Goal: Information Seeking & Learning: Check status

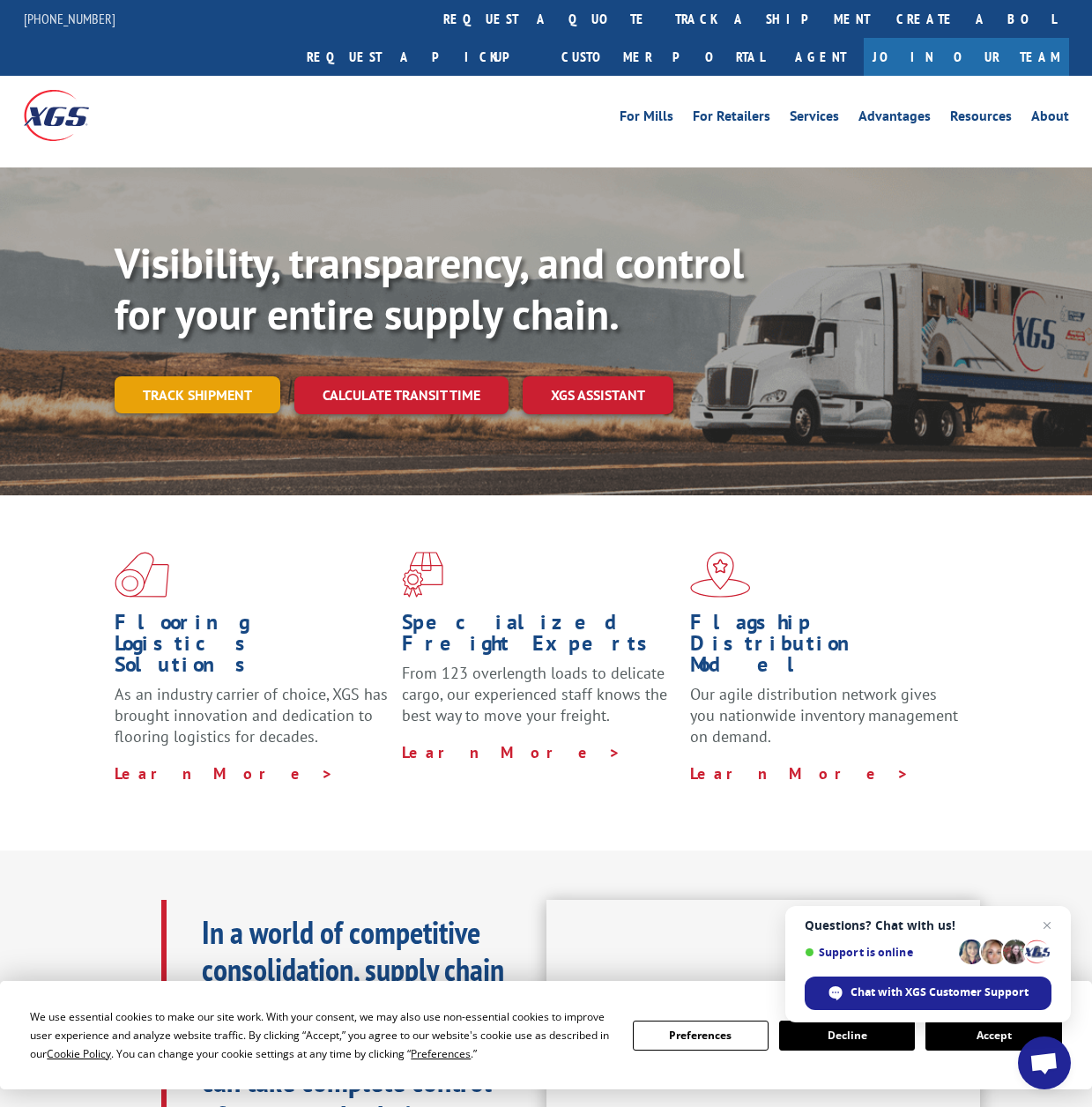
click at [173, 377] on link "Track shipment" at bounding box center [198, 395] width 166 height 37
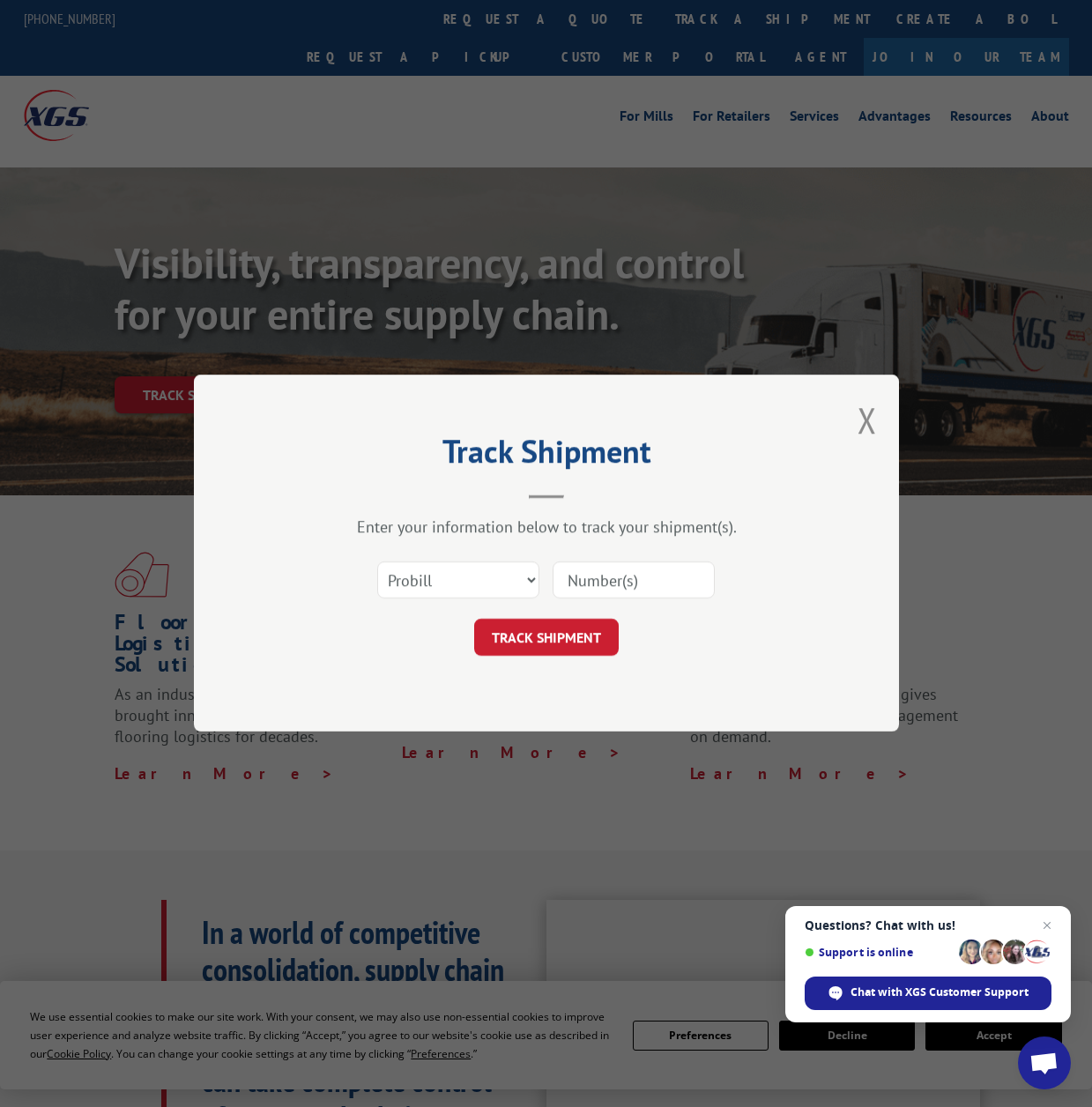
click at [622, 580] on input at bounding box center [634, 581] width 162 height 37
paste input "8639834"
type input "8639834"
click at [495, 583] on select "Select category... Probill BOL PO" at bounding box center [458, 581] width 162 height 37
select select "bol"
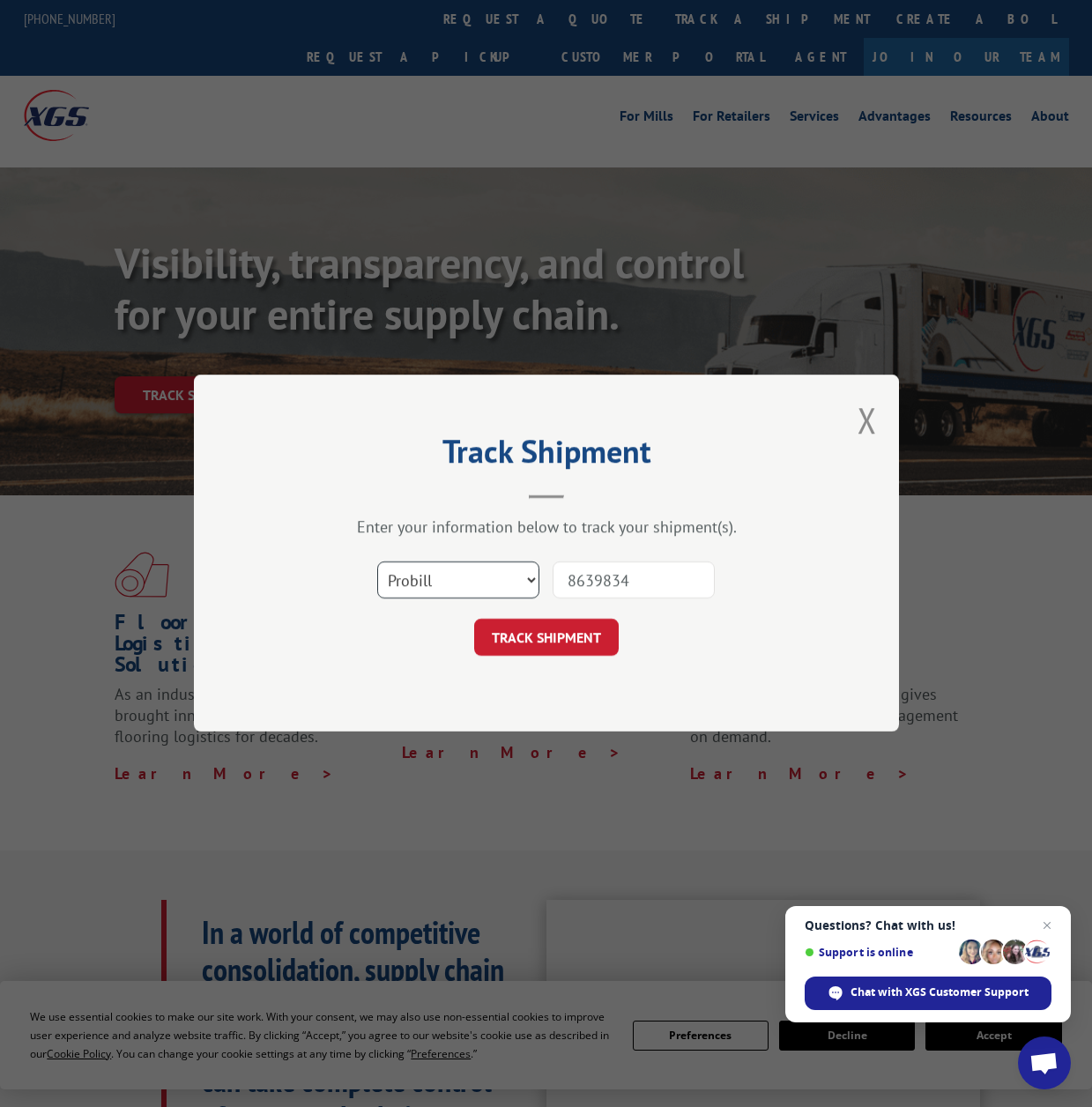
click at [378, 562] on select "Select category... Probill BOL PO" at bounding box center [458, 581] width 162 height 37
click at [568, 642] on button "TRACK SHIPMENT" at bounding box center [546, 638] width 145 height 37
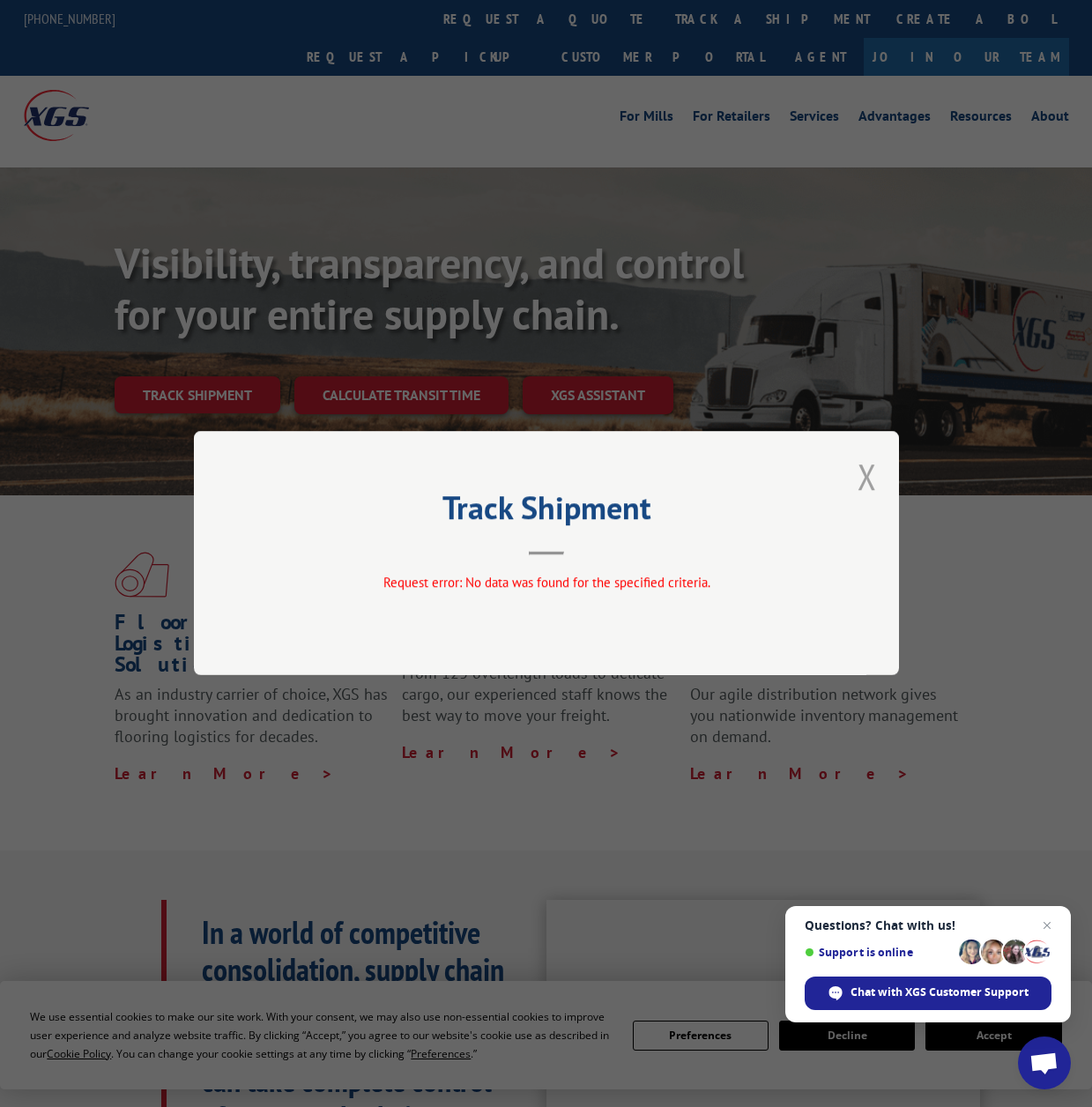
click at [860, 479] on button "Close modal" at bounding box center [867, 476] width 19 height 46
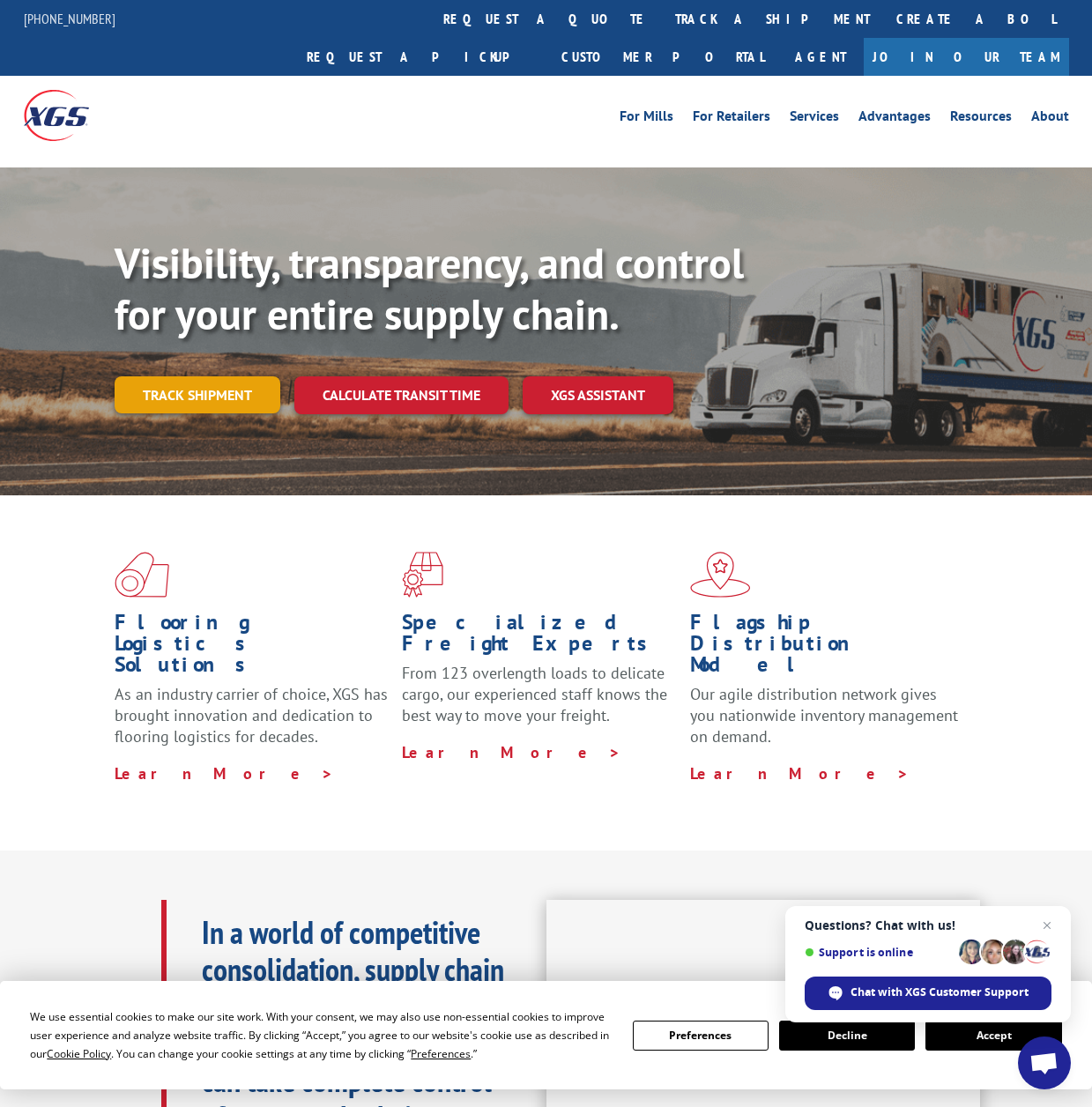
click at [207, 377] on link "Track shipment" at bounding box center [198, 395] width 166 height 37
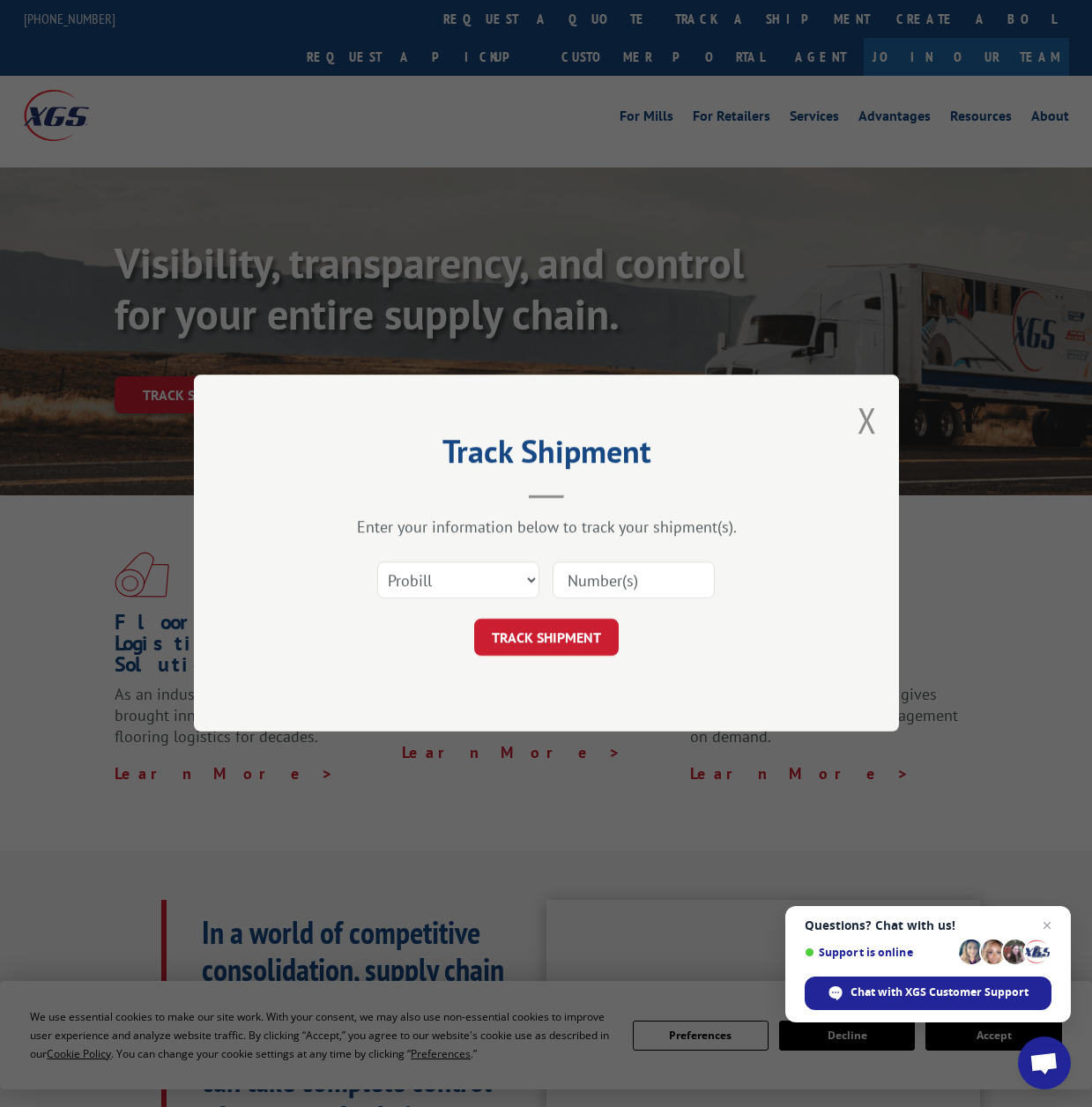
click at [669, 594] on input at bounding box center [634, 581] width 162 height 37
paste input "8639834"
type input "8639834"
click at [599, 637] on button "TRACK SHIPMENT" at bounding box center [546, 638] width 145 height 37
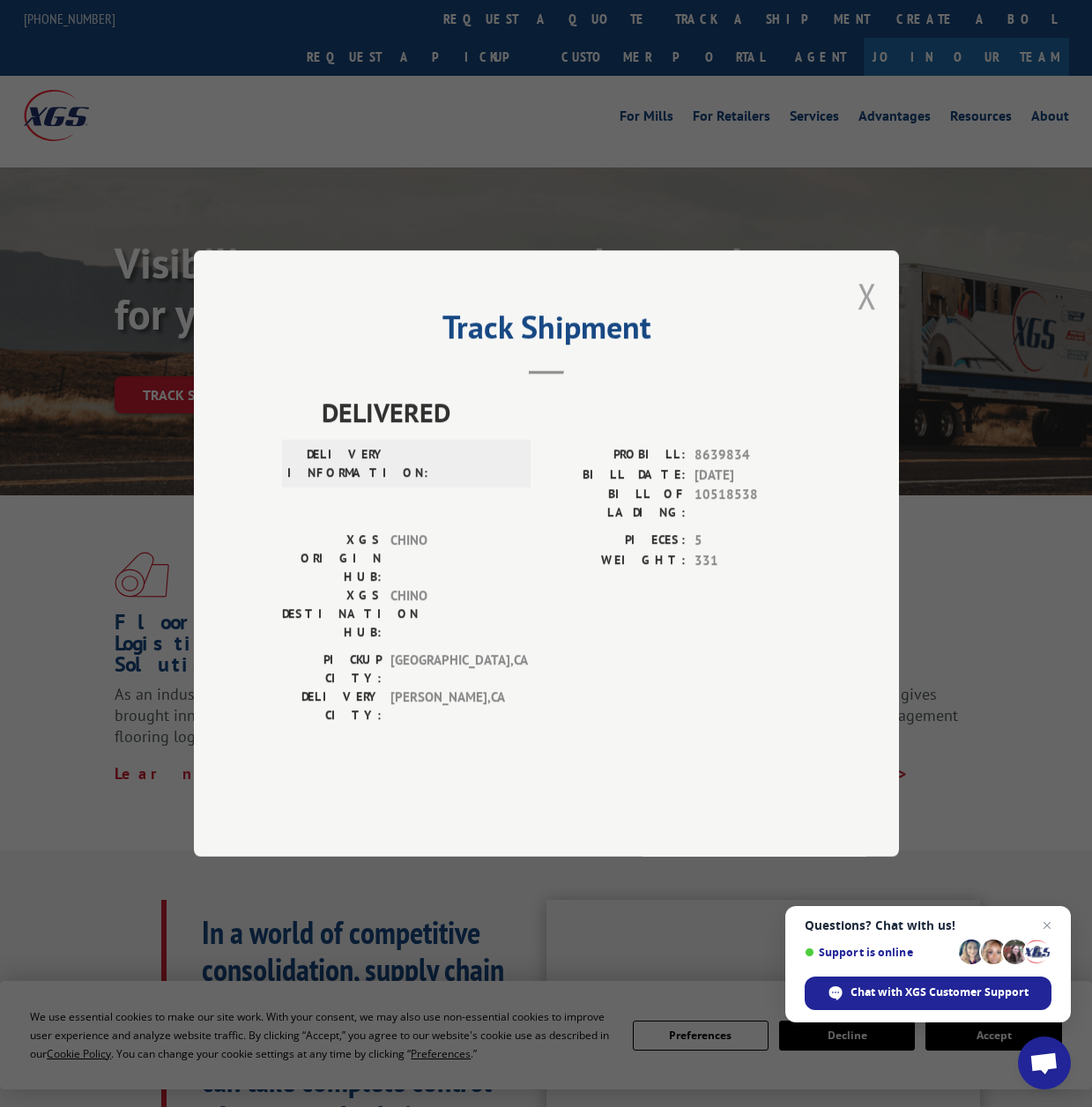
click at [865, 319] on button "Close modal" at bounding box center [867, 296] width 19 height 46
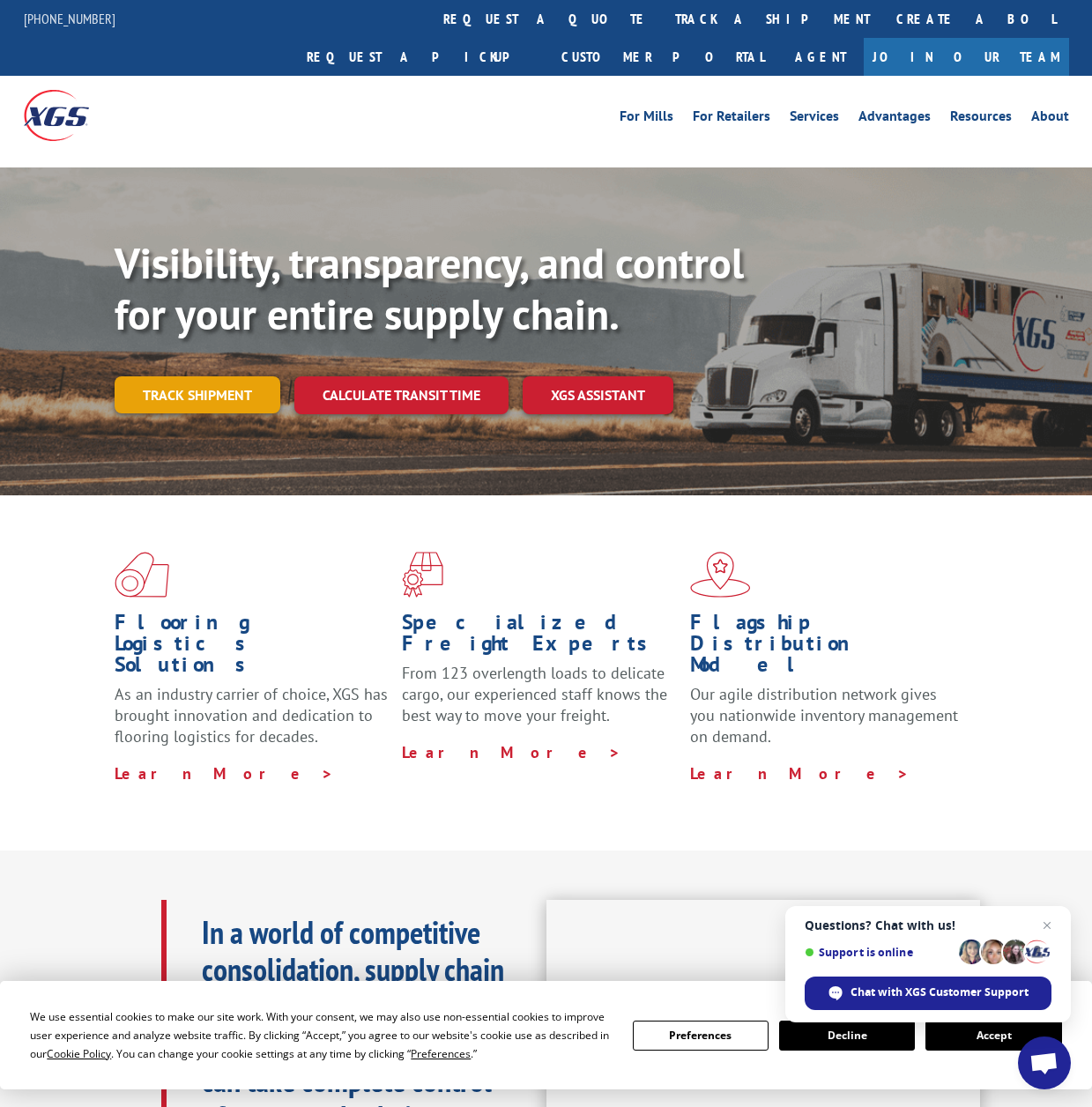
click at [166, 377] on link "Track shipment" at bounding box center [198, 395] width 166 height 37
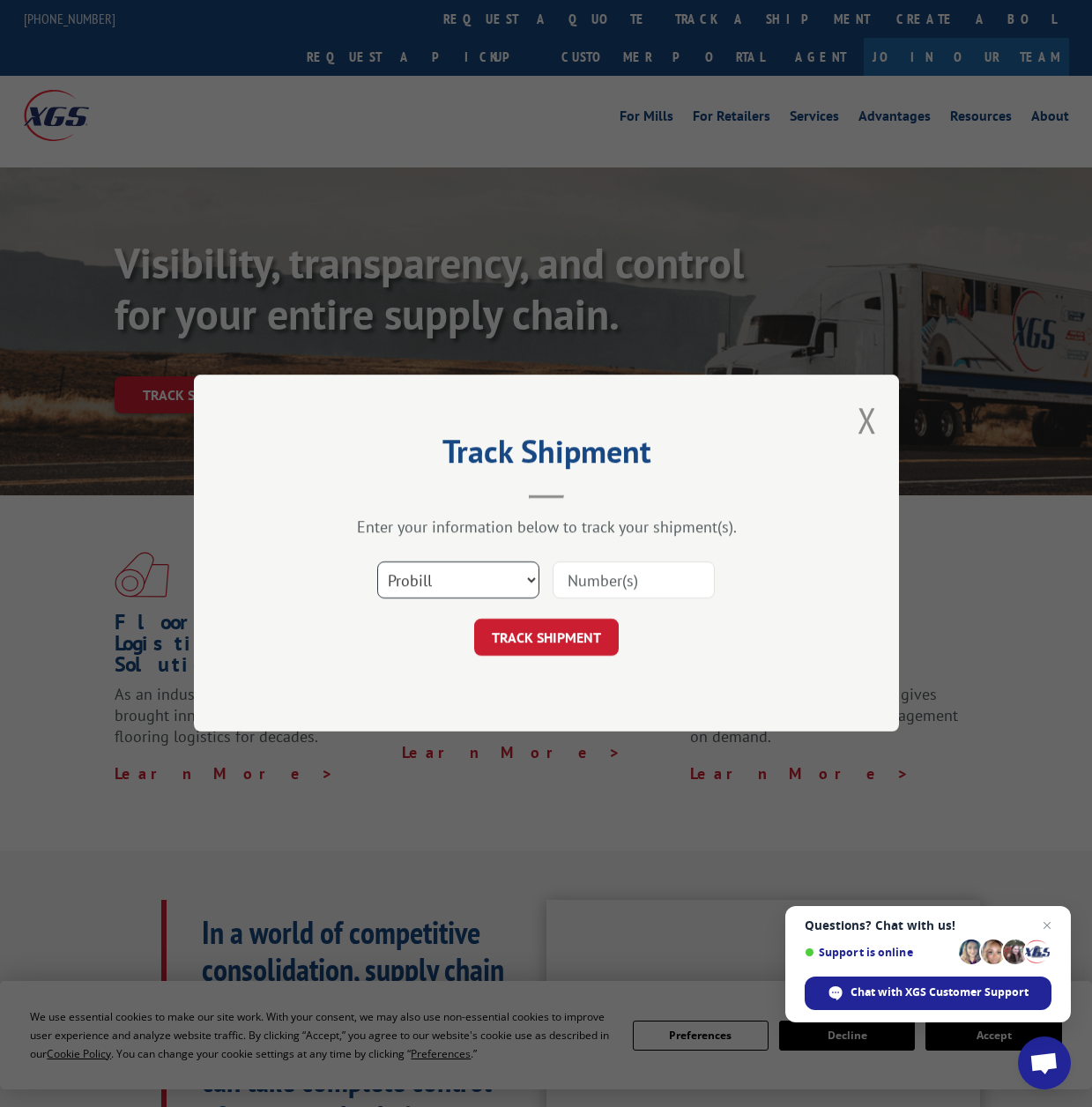
drag, startPoint x: 425, startPoint y: 571, endPoint x: 427, endPoint y: 579, distance: 8.2
click at [425, 571] on select "Select category... Probill BOL PO" at bounding box center [458, 581] width 162 height 37
select select "bol"
click at [378, 562] on select "Select category... Probill BOL PO" at bounding box center [458, 581] width 162 height 37
click at [598, 575] on input at bounding box center [634, 581] width 162 height 37
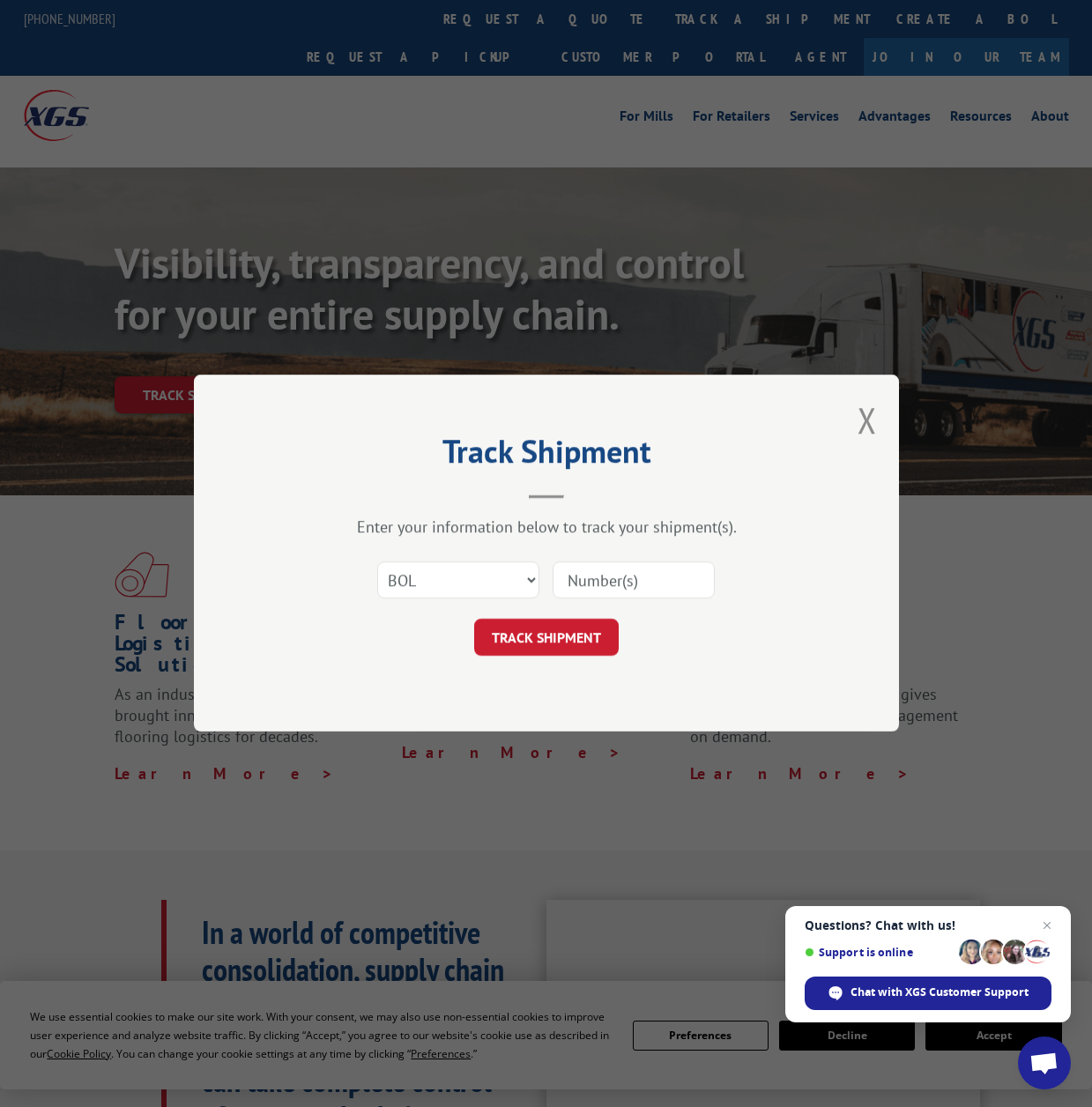
paste input "8639834"
type input "8639834"
click at [559, 634] on button "TRACK SHIPMENT" at bounding box center [546, 638] width 145 height 37
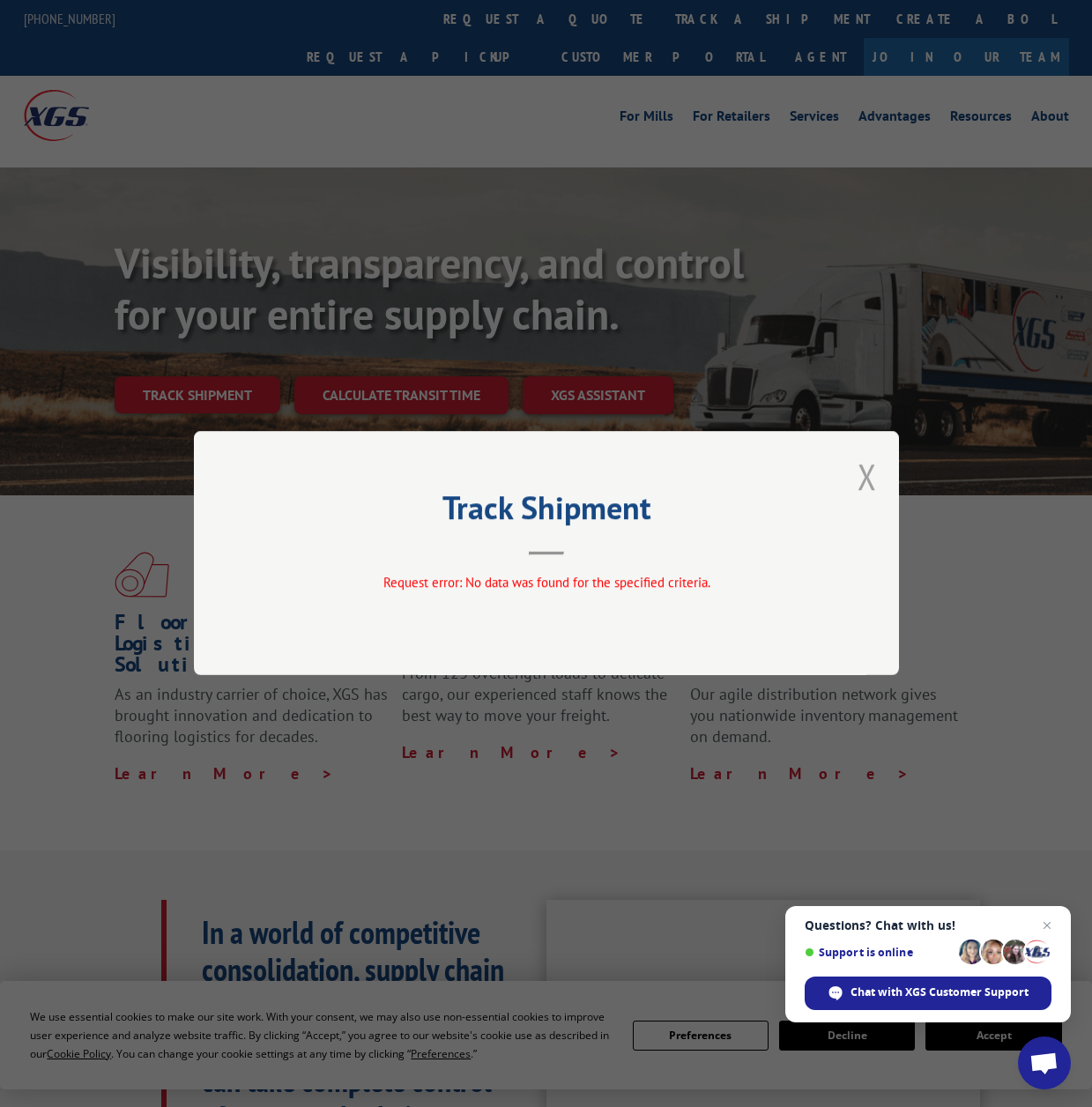
click at [868, 470] on button "Close modal" at bounding box center [867, 476] width 19 height 46
